Goal: Task Accomplishment & Management: Use online tool/utility

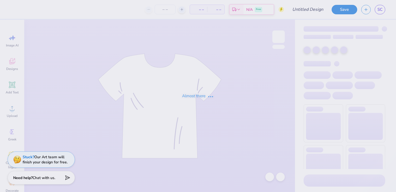
type input "merch"
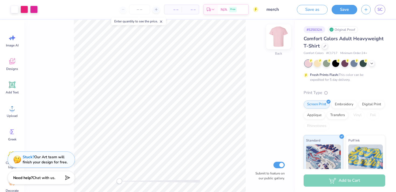
click at [278, 40] on img at bounding box center [279, 37] width 22 height 22
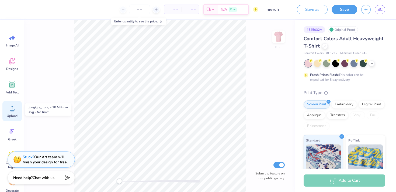
click at [9, 117] on span "Upload" at bounding box center [12, 115] width 11 height 4
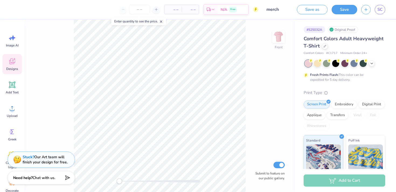
click at [7, 60] on div "Designs" at bounding box center [11, 64] width 19 height 20
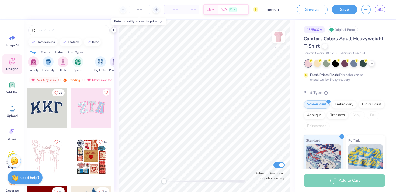
click at [10, 70] on span "Designs" at bounding box center [12, 69] width 12 height 4
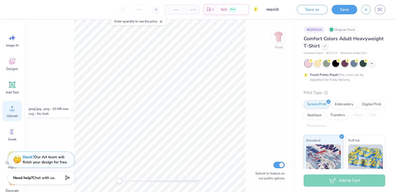
click at [13, 111] on circle at bounding box center [12, 110] width 4 height 4
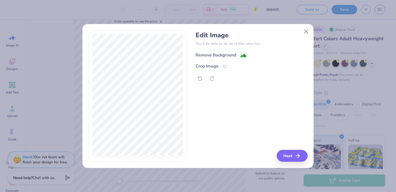
click at [238, 52] on div "Remove Background" at bounding box center [221, 55] width 51 height 7
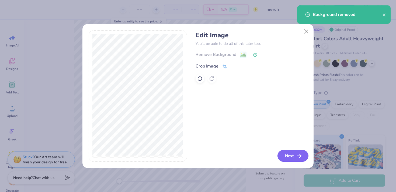
click at [289, 158] on button "Next" at bounding box center [293, 156] width 31 height 12
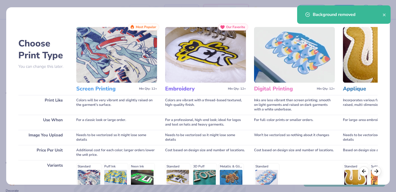
scroll to position [77, 0]
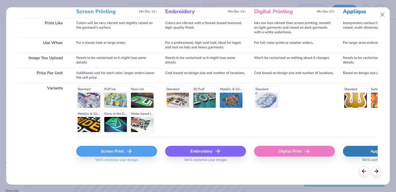
click at [138, 154] on div "Screen Print" at bounding box center [116, 151] width 81 height 11
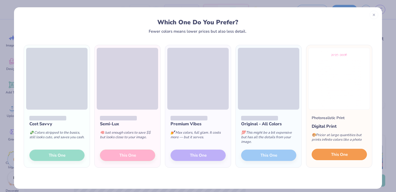
click at [330, 159] on button "This One" at bounding box center [339, 153] width 55 height 11
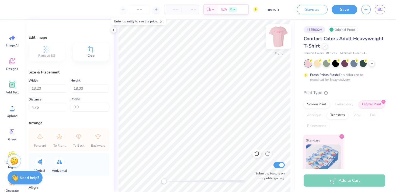
click at [279, 40] on img at bounding box center [279, 37] width 22 height 22
click at [279, 40] on img at bounding box center [278, 36] width 11 height 11
type input "12.54"
type input "17.11"
click at [281, 35] on img at bounding box center [279, 37] width 22 height 22
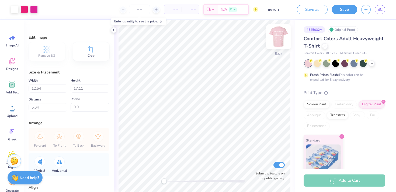
click at [279, 35] on img at bounding box center [279, 37] width 22 height 22
type input "5.63"
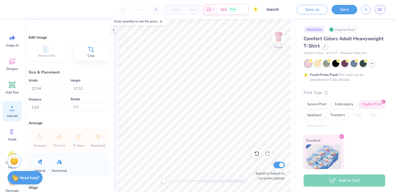
click at [13, 104] on icon at bounding box center [12, 108] width 8 height 8
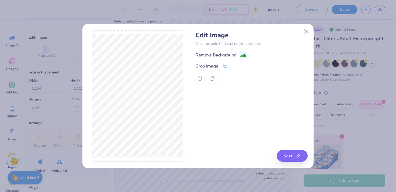
click at [238, 57] on div "Remove Background" at bounding box center [221, 55] width 51 height 7
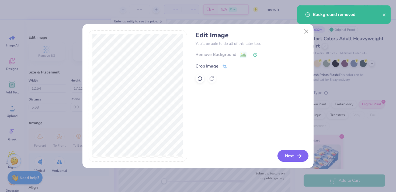
click at [291, 154] on button "Next" at bounding box center [293, 156] width 31 height 12
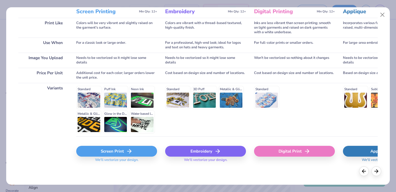
click at [125, 153] on div "Screen Print" at bounding box center [116, 151] width 81 height 11
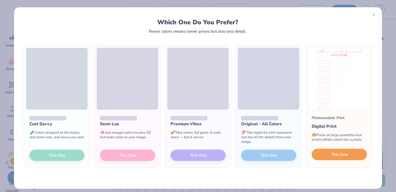
click at [341, 155] on span "This One" at bounding box center [339, 154] width 17 height 6
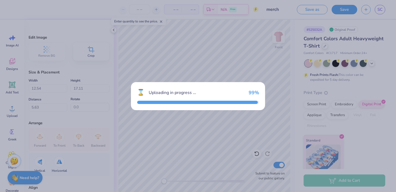
type input "13.21"
type input "18.00"
type input "4.75"
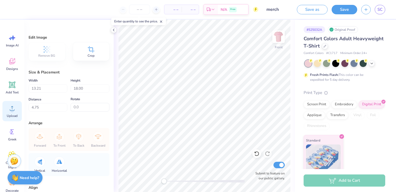
click at [11, 109] on circle at bounding box center [12, 110] width 4 height 4
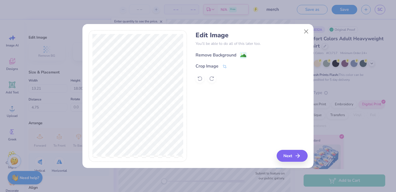
click at [243, 57] on image at bounding box center [243, 56] width 6 height 6
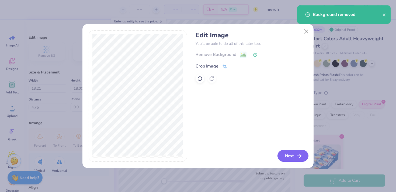
click at [288, 158] on button "Next" at bounding box center [293, 156] width 31 height 12
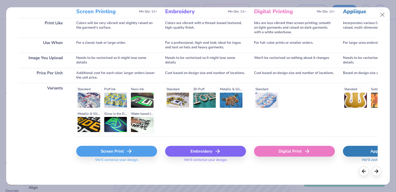
click at [102, 153] on div "Screen Print" at bounding box center [116, 151] width 81 height 11
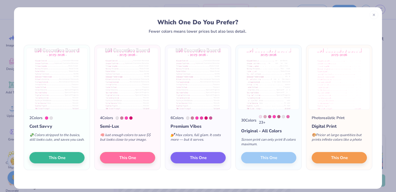
click at [264, 158] on div "30 Colors 23 + Original - All Colors Screen print can only print 8 colors maxim…" at bounding box center [269, 139] width 66 height 60
click at [373, 14] on icon at bounding box center [374, 14] width 4 height 4
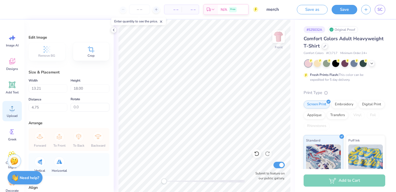
click at [13, 113] on div "Upload" at bounding box center [11, 111] width 19 height 20
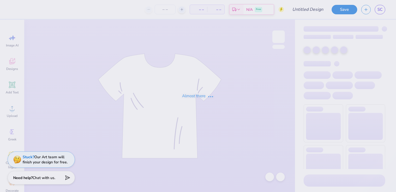
type input "merch"
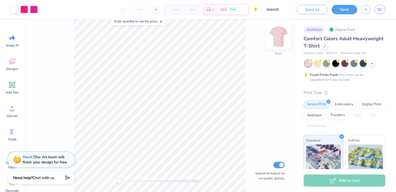
click at [278, 41] on img at bounding box center [279, 37] width 22 height 22
click at [11, 71] on div "Designs" at bounding box center [11, 64] width 19 height 20
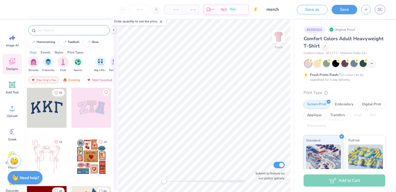
click at [70, 30] on input "text" at bounding box center [71, 29] width 69 height 5
type input "names"
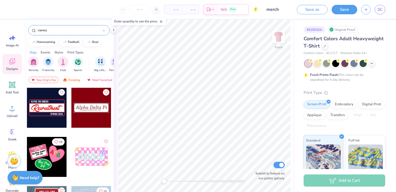
drag, startPoint x: 58, startPoint y: 32, endPoint x: 34, endPoint y: 29, distance: 23.8
click at [34, 29] on div "names" at bounding box center [68, 30] width 81 height 10
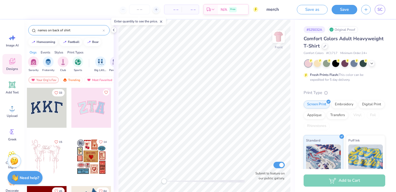
type input "names on back of shirt"
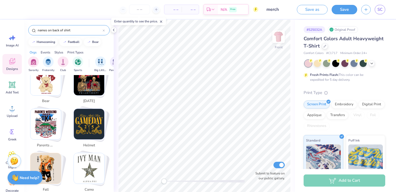
scroll to position [169, 0]
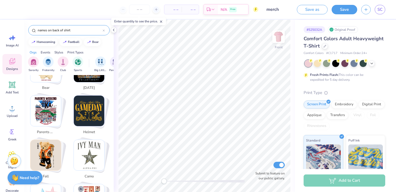
click at [104, 30] on icon at bounding box center [104, 30] width 2 height 2
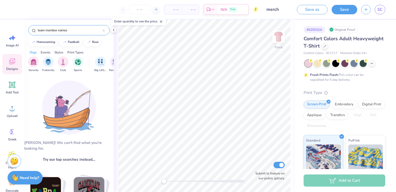
type input "team member names"
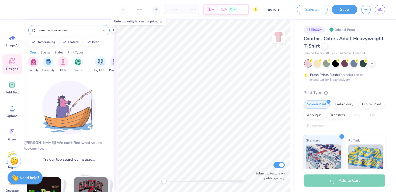
scroll to position [39, 0]
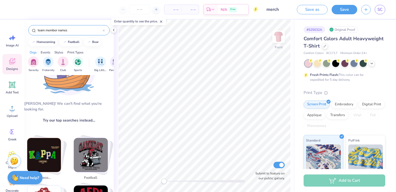
drag, startPoint x: 72, startPoint y: 32, endPoint x: 40, endPoint y: 26, distance: 33.1
click at [40, 26] on div "team member names" at bounding box center [68, 30] width 81 height 10
type input "names"
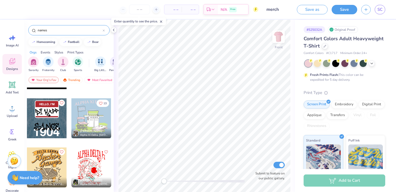
scroll to position [88, 0]
click at [50, 30] on input "names" at bounding box center [69, 29] width 65 height 5
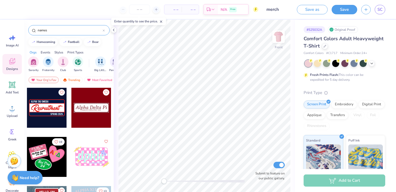
drag, startPoint x: 50, startPoint y: 30, endPoint x: 38, endPoint y: 30, distance: 11.9
click at [38, 30] on input "names" at bounding box center [69, 29] width 65 height 5
click at [46, 29] on input "names" at bounding box center [69, 29] width 65 height 5
type input "alice in wonderland"
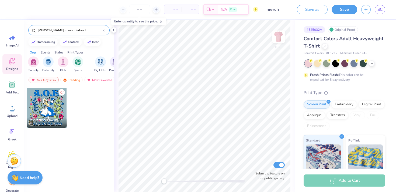
drag, startPoint x: 71, startPoint y: 30, endPoint x: 30, endPoint y: 28, distance: 41.0
click at [30, 28] on div "alice in wonderland" at bounding box center [68, 30] width 81 height 10
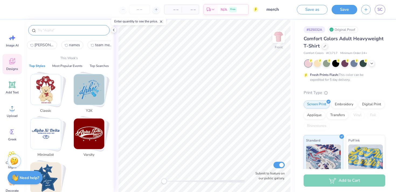
type input "c"
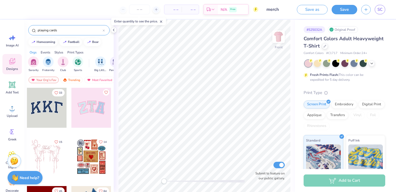
type input "playing cards"
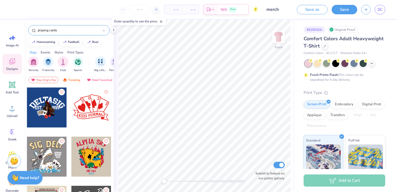
scroll to position [0, 0]
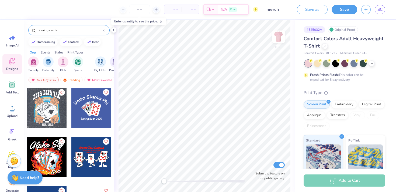
click at [103, 30] on icon at bounding box center [104, 31] width 2 height 2
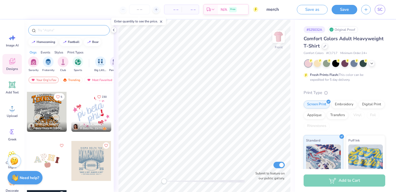
scroll to position [1422, 0]
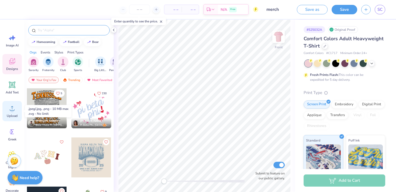
click at [15, 113] on div "Upload" at bounding box center [11, 111] width 19 height 20
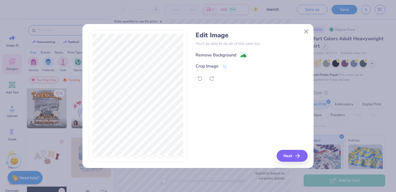
click at [241, 52] on rect at bounding box center [243, 55] width 6 height 6
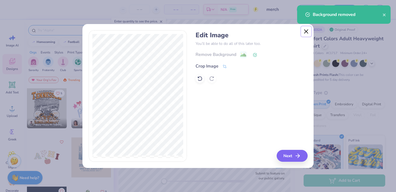
click at [306, 32] on button "Close" at bounding box center [306, 31] width 10 height 10
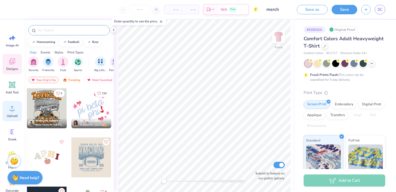
click at [14, 111] on icon at bounding box center [12, 108] width 8 height 8
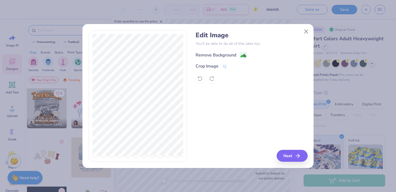
click at [240, 53] on rect at bounding box center [243, 55] width 6 height 6
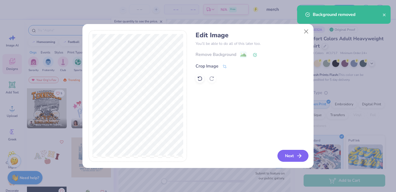
click at [289, 156] on button "Next" at bounding box center [293, 156] width 31 height 12
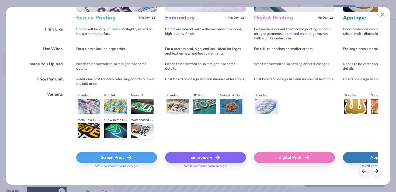
scroll to position [77, 0]
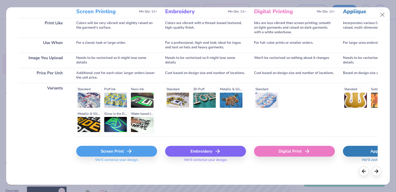
click at [133, 149] on div "Screen Print" at bounding box center [116, 151] width 81 height 11
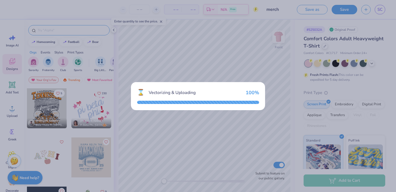
click at [238, 120] on div "⌛ Vectorizing & Uploading 100 %" at bounding box center [198, 96] width 396 height 192
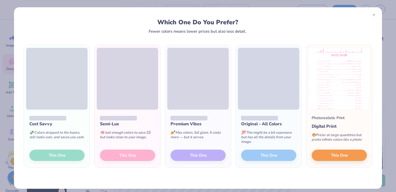
click at [256, 66] on span at bounding box center [268, 79] width 61 height 62
click at [340, 157] on span "This One" at bounding box center [339, 154] width 17 height 6
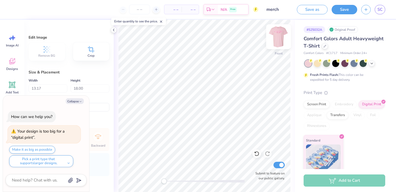
click at [280, 41] on img at bounding box center [279, 37] width 22 height 22
click at [280, 41] on img at bounding box center [278, 36] width 11 height 11
type textarea "x"
type input "5.56"
click at [73, 98] on button "Collapse" at bounding box center [75, 101] width 18 height 6
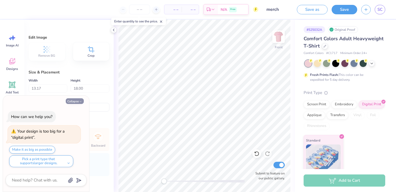
type textarea "x"
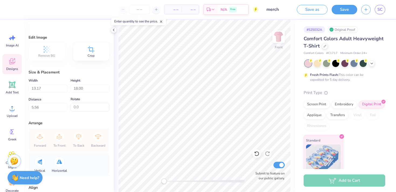
click at [11, 65] on icon at bounding box center [12, 61] width 8 height 8
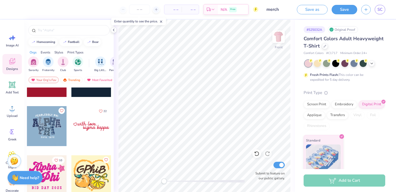
scroll to position [1305, 0]
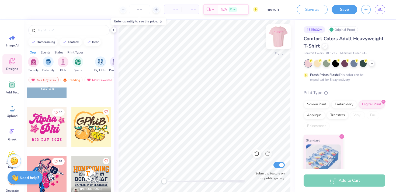
click at [275, 39] on img at bounding box center [279, 37] width 22 height 22
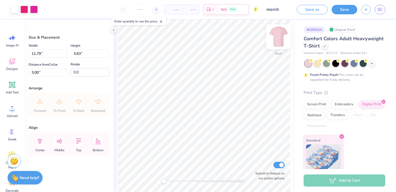
click at [276, 37] on img at bounding box center [279, 37] width 22 height 22
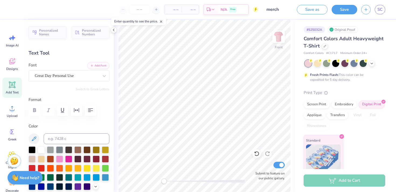
type input "0.0"
type input "1.83"
type input "0.46"
type input "7.22"
type input "11.99"
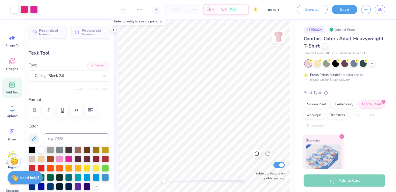
type input "2.42"
type input "5.40"
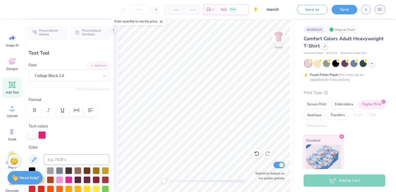
scroll to position [13, 0]
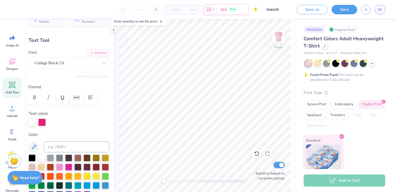
type textarea "Dm executive board"
click at [88, 98] on icon "button" at bounding box center [90, 97] width 5 height 4
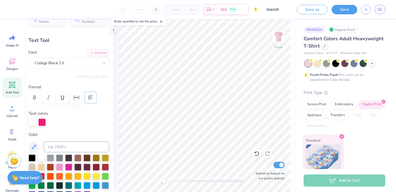
click at [85, 96] on button "button" at bounding box center [91, 97] width 12 height 12
click at [75, 97] on icon "button" at bounding box center [76, 97] width 6 height 6
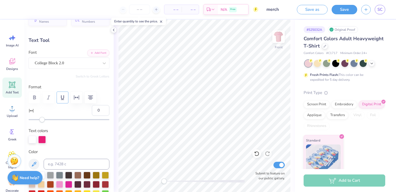
click at [64, 97] on icon "button" at bounding box center [62, 97] width 6 height 6
click at [61, 98] on icon "button" at bounding box center [62, 97] width 3 height 5
click at [50, 97] on div at bounding box center [69, 97] width 81 height 12
click at [75, 99] on icon "button" at bounding box center [76, 97] width 6 height 6
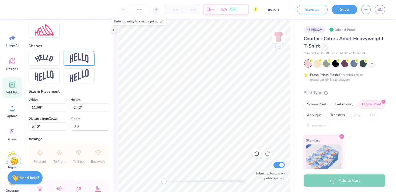
scroll to position [236, 0]
click at [93, 52] on line at bounding box center [94, 52] width 2 height 2
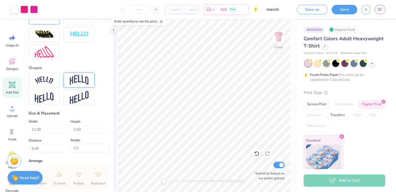
type input "14.30"
type input "1.43"
type input "6.02"
click at [281, 41] on img at bounding box center [279, 37] width 22 height 22
